Goal: Ask a question

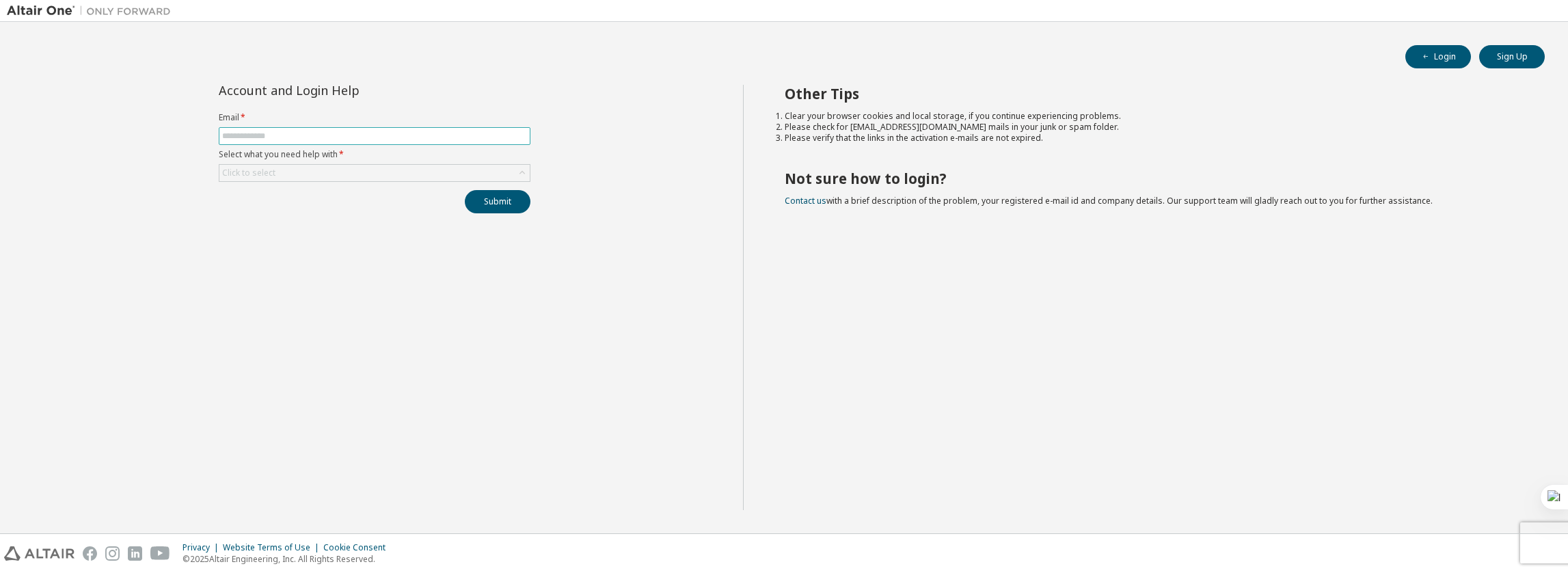
click at [479, 143] on span at bounding box center [375, 136] width 312 height 18
click at [464, 134] on input "text" at bounding box center [374, 136] width 305 height 11
type input "**********"
click at [398, 172] on div "Click to select" at bounding box center [375, 172] width 310 height 16
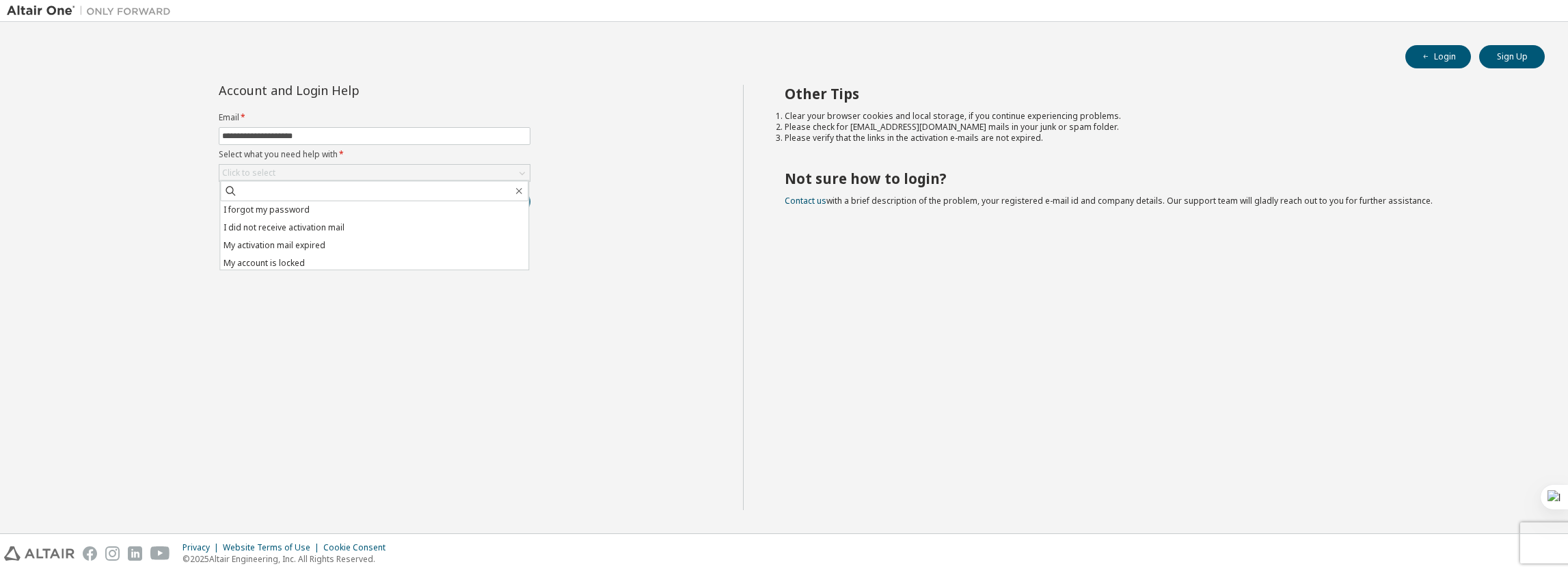
click at [369, 209] on li "I forgot my password" at bounding box center [374, 210] width 308 height 18
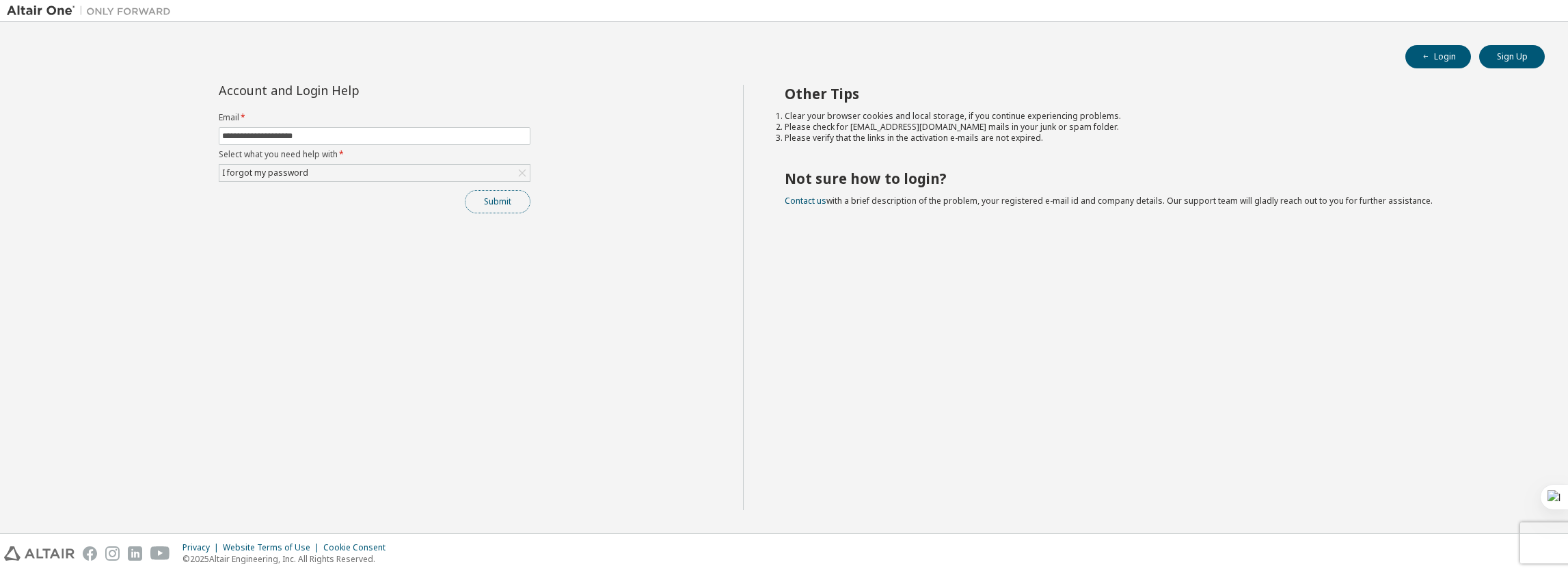
click at [508, 203] on button "Submit" at bounding box center [498, 202] width 66 height 23
click at [505, 203] on button "Submit" at bounding box center [498, 202] width 66 height 23
